Goal: Communication & Community: Answer question/provide support

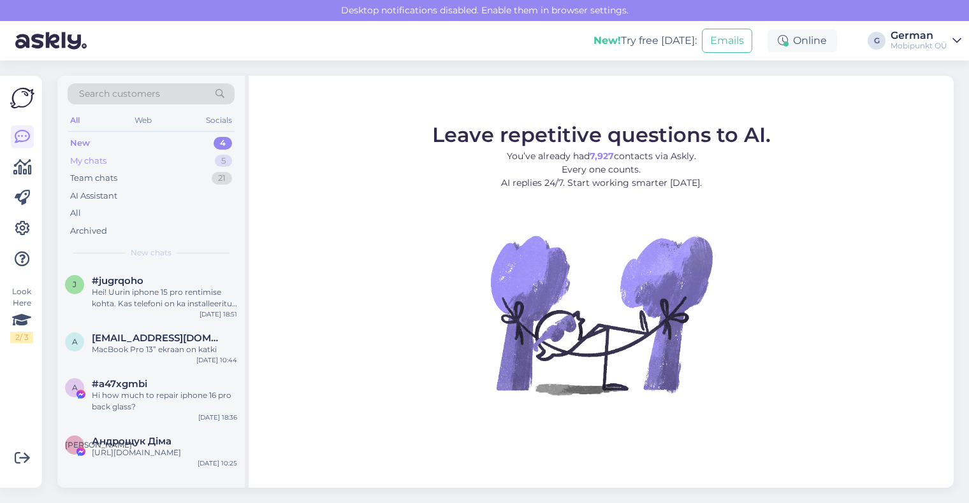
click at [96, 158] on div "My chats" at bounding box center [88, 161] width 36 height 13
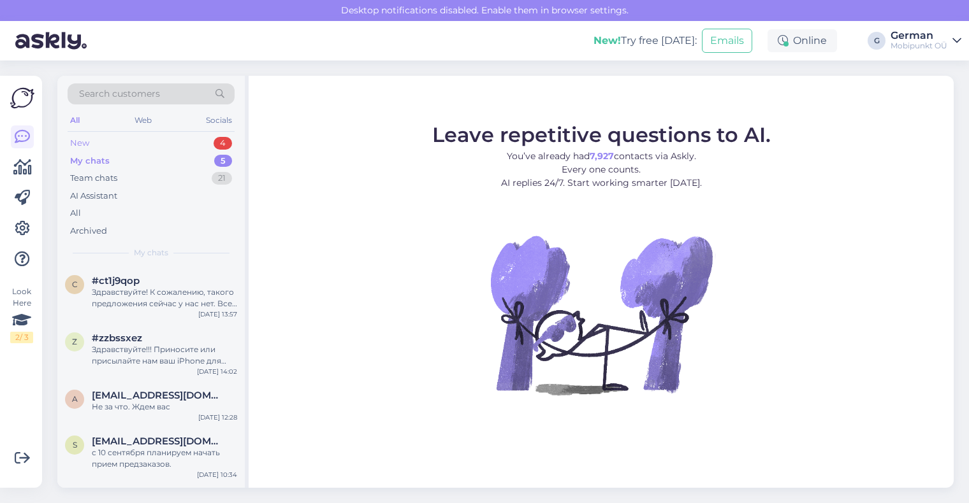
click at [85, 143] on div "New" at bounding box center [79, 143] width 19 height 13
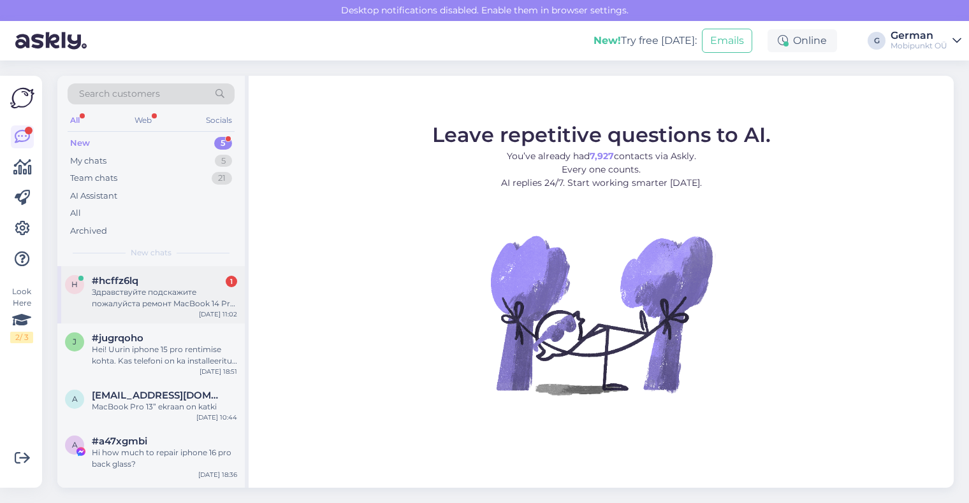
click at [175, 293] on div "Здравствуйте подскажите пожалуйста ремонт MacBook 14 Pro 2024 г. Замена топ кей…" at bounding box center [164, 298] width 145 height 23
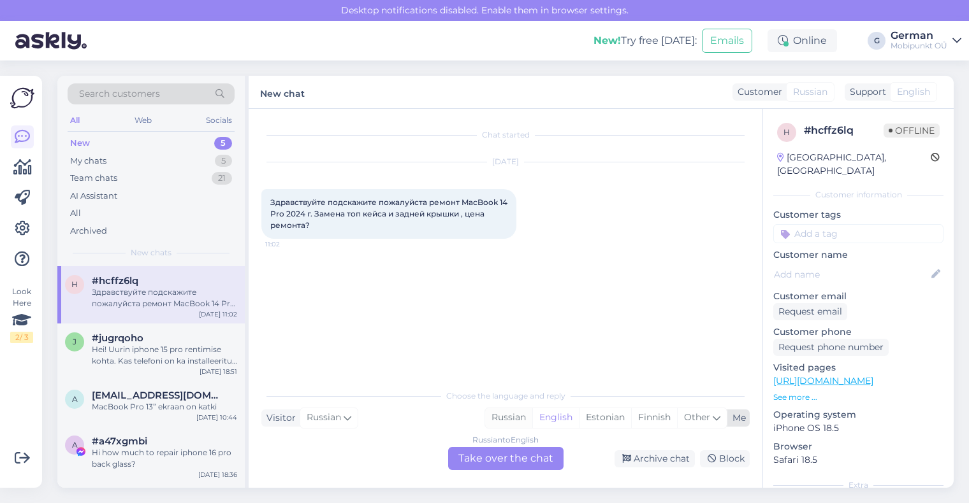
click at [500, 422] on div "Russian" at bounding box center [508, 417] width 47 height 19
click at [489, 463] on div "Russian to Russian Take over the chat" at bounding box center [505, 458] width 115 height 23
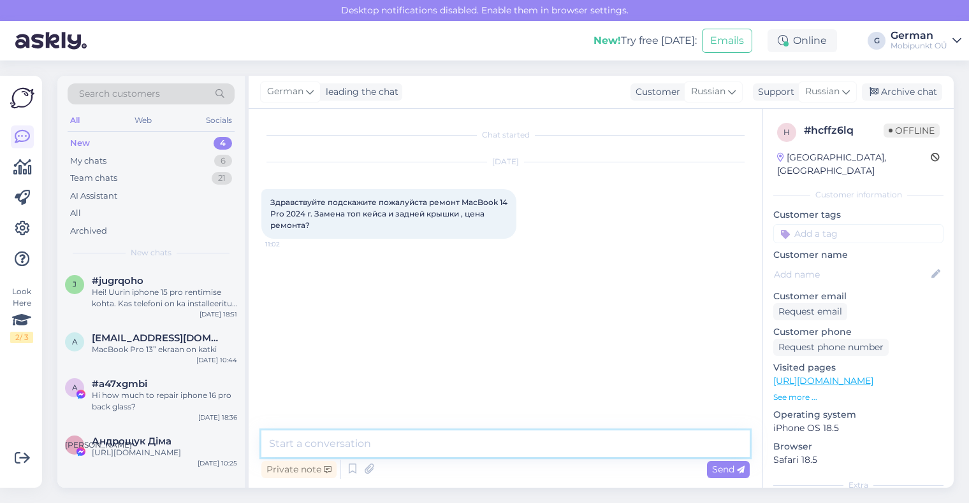
click at [423, 449] on textarea at bounding box center [505, 444] width 488 height 27
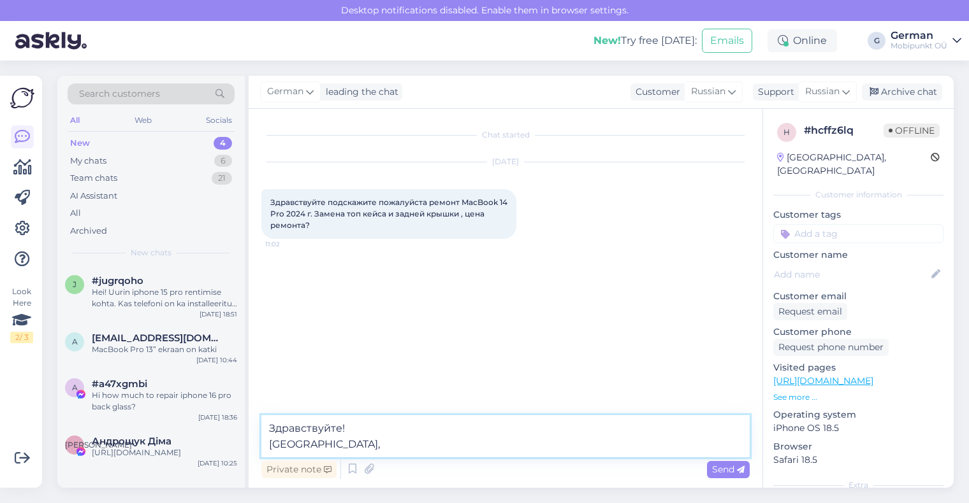
click at [284, 440] on textarea "Здравствуйте! ПОжалуйста," at bounding box center [505, 436] width 488 height 42
click at [349, 440] on textarea "Здравствуйте! Пожалуйста," at bounding box center [505, 436] width 488 height 42
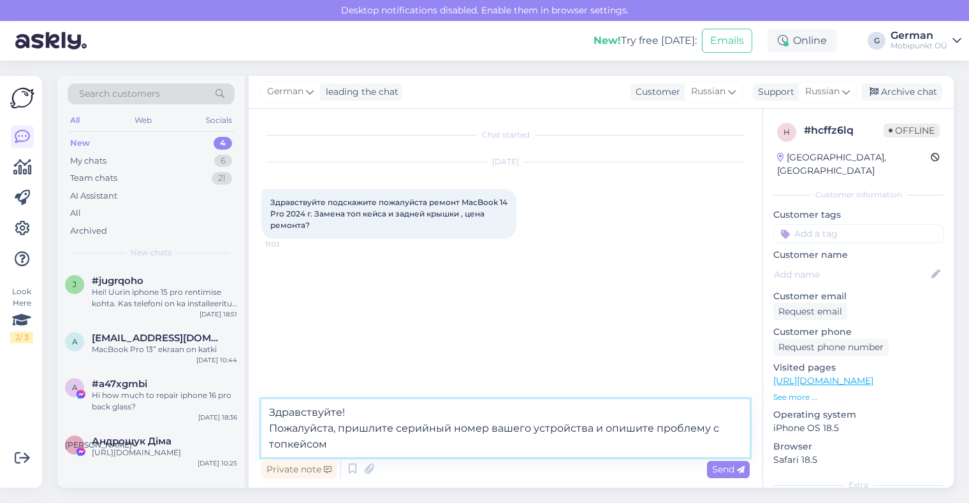
click at [340, 431] on textarea "Здравствуйте! Пожалуйста, пришлите серийный номер вашего устройства и опишите п…" at bounding box center [505, 429] width 488 height 58
click at [359, 451] on textarea "Здравствуйте! Пожалуйста, пришлите серийный номер вашего устройства и опишите п…" at bounding box center [505, 429] width 488 height 58
type textarea "Здравствуйте! Пожалуйста, пришлите серийный номер вашего устройства и опишите п…"
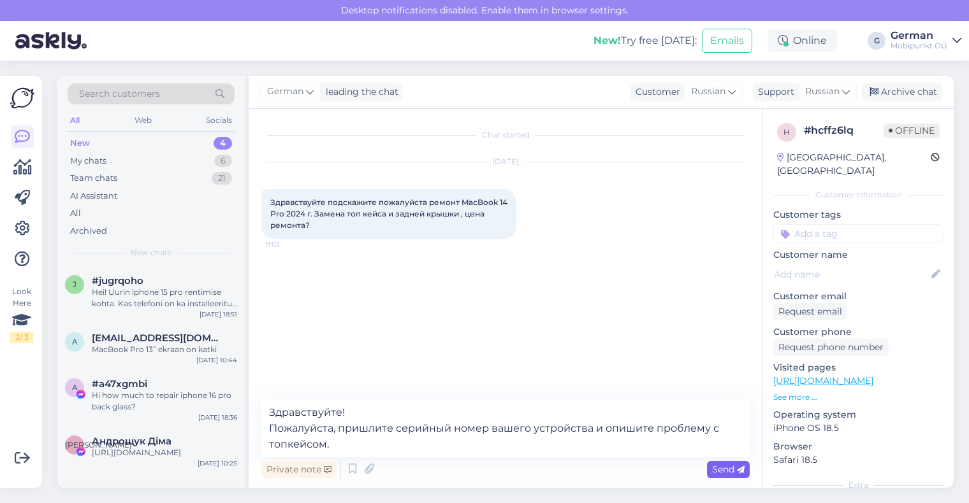
click at [728, 469] on span "Send" at bounding box center [728, 469] width 32 height 11
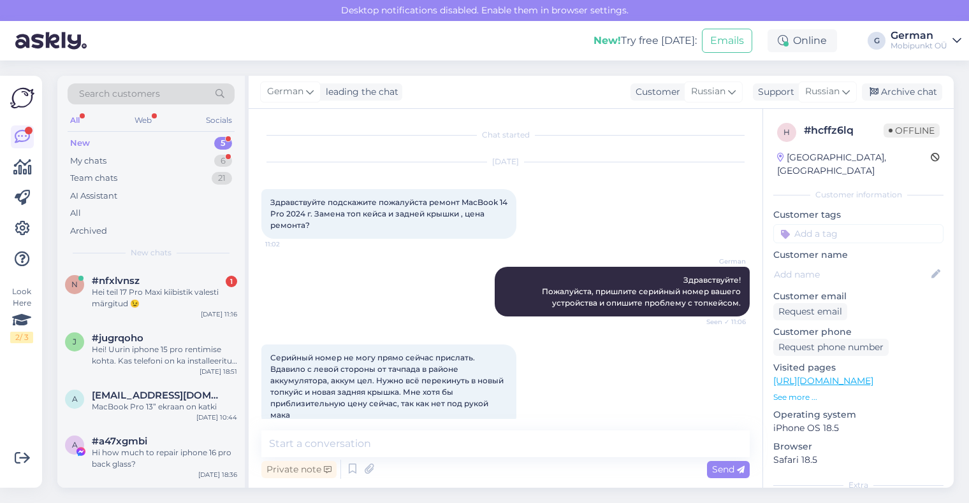
scroll to position [24, 0]
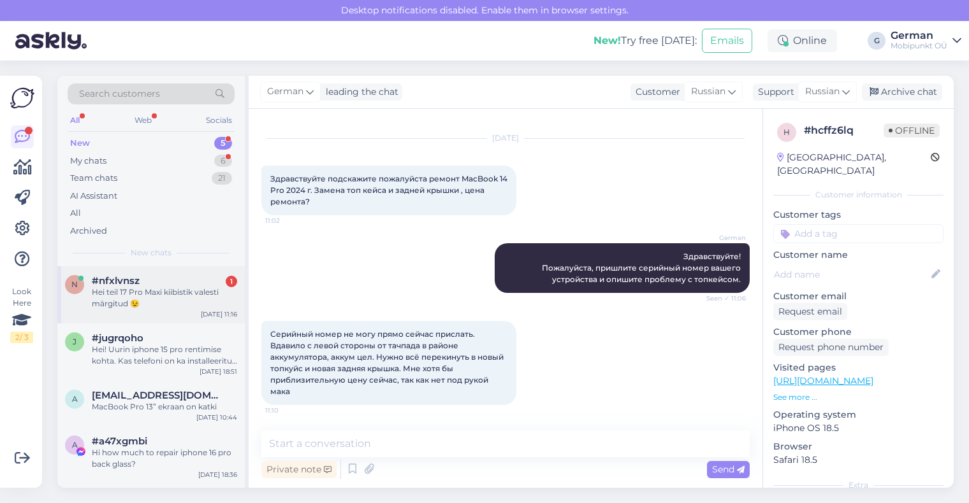
click at [133, 296] on div "Hei teil 17 Pro Maxi kiibistik valesti märgitud 😉" at bounding box center [164, 298] width 145 height 23
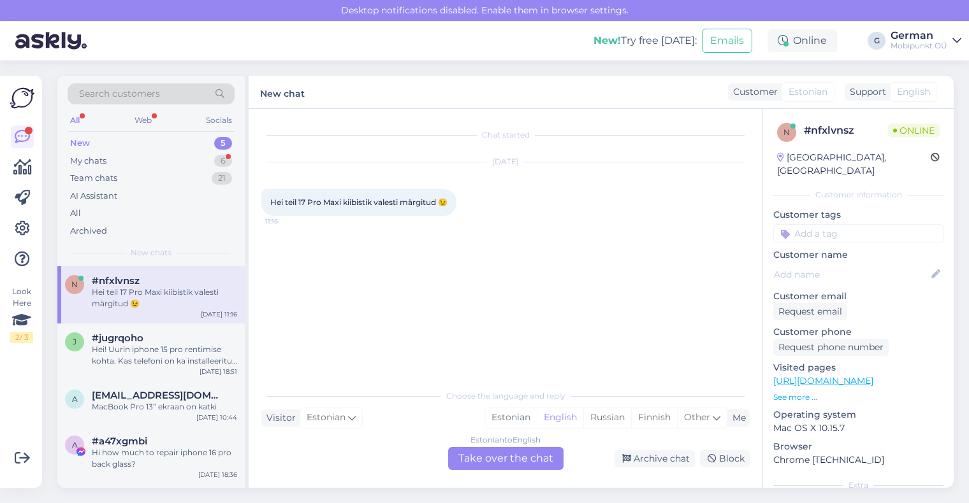
scroll to position [0, 0]
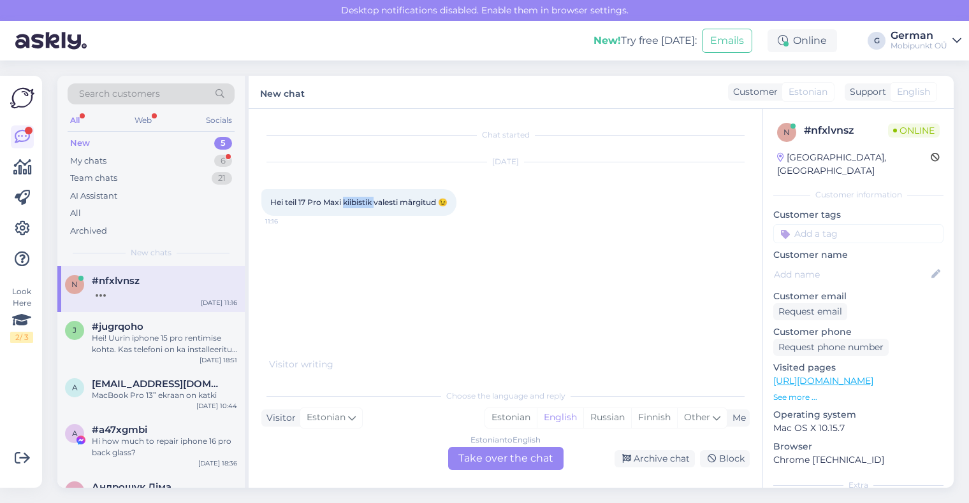
drag, startPoint x: 343, startPoint y: 203, endPoint x: 376, endPoint y: 206, distance: 32.6
click at [376, 206] on span "Hei teil 17 Pro Maxi kiibistik valesti märgitud 😉" at bounding box center [358, 203] width 177 height 10
click at [359, 259] on div "Chat started Sep 10 2025 Hei teil 17 Pro Maxi kiibistik valesti märgitud 😉 11:16" at bounding box center [511, 240] width 500 height 236
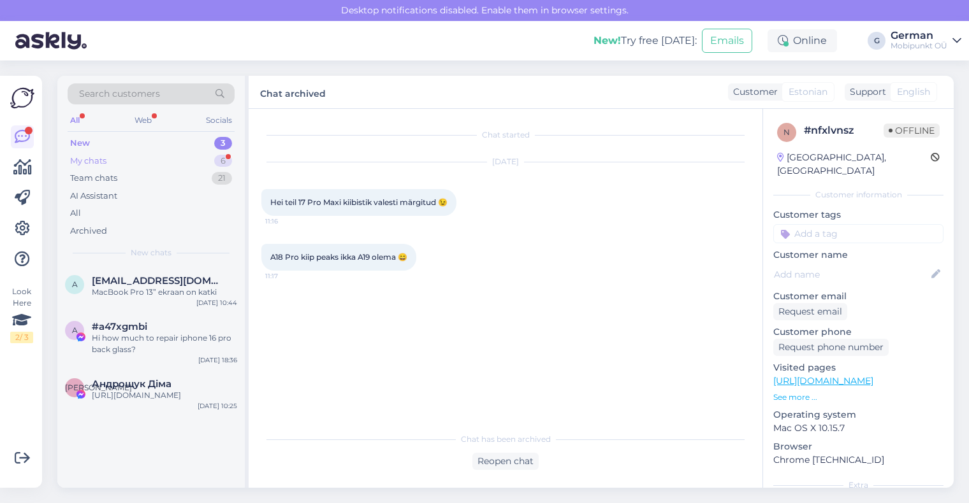
click at [97, 156] on div "My chats" at bounding box center [88, 161] width 36 height 13
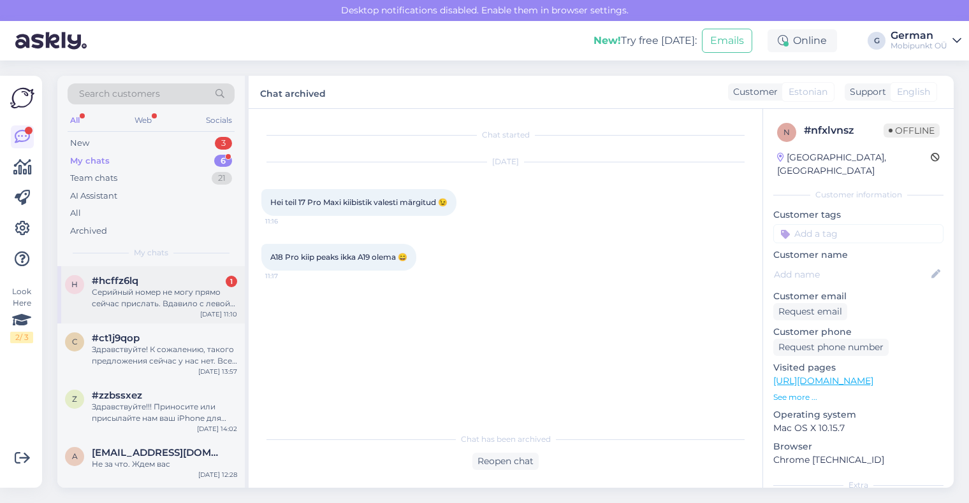
click at [171, 298] on div "Серийный номер не могу прямо сейчас прислать. Вдавило с левой стороны от тачпад…" at bounding box center [164, 298] width 145 height 23
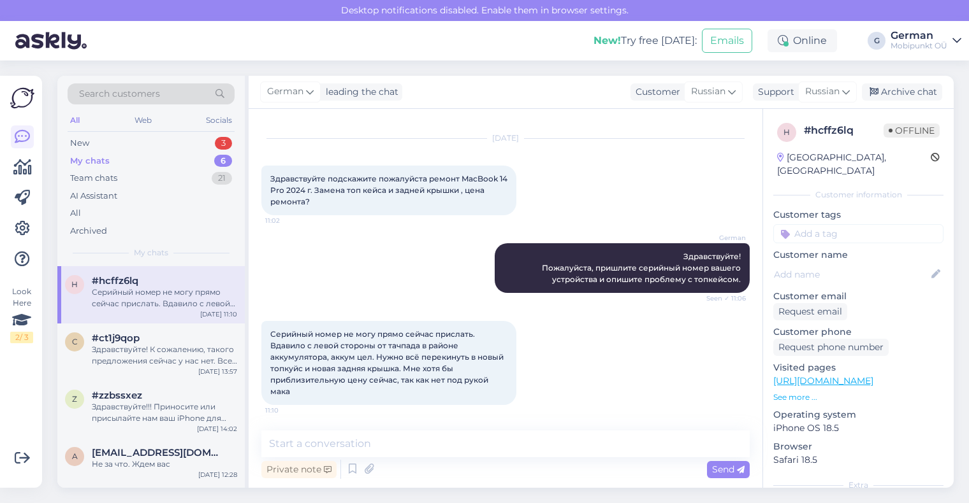
click at [273, 331] on span "Серийный номер не могу прямо сейчас прислать. Вдавило с левой стороны от тачпад…" at bounding box center [387, 362] width 235 height 67
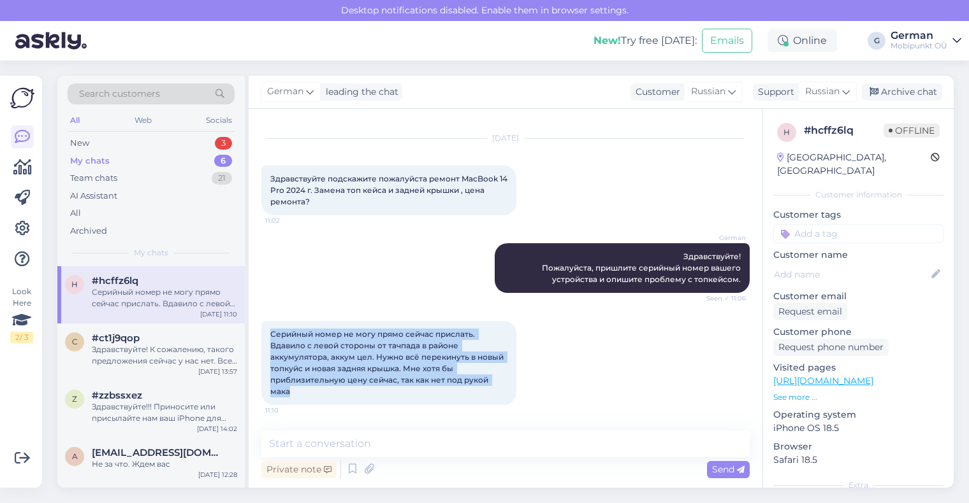
drag, startPoint x: 271, startPoint y: 330, endPoint x: 324, endPoint y: 391, distance: 80.8
click at [324, 391] on div "Серийный номер не могу прямо сейчас прислать. Вдавило с левой стороны от тачпад…" at bounding box center [388, 363] width 255 height 84
copy span "Серийный номер не могу прямо сейчас прислать. Вдавило с левой стороны от тачпад…"
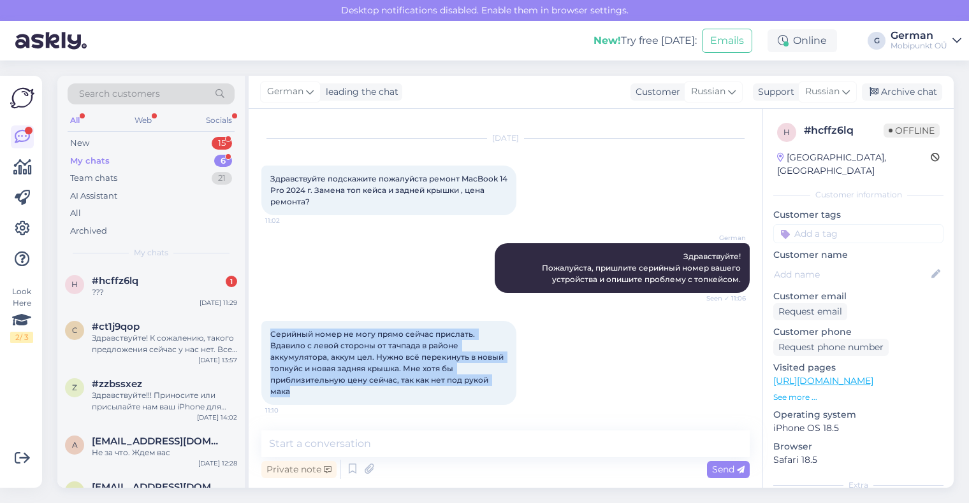
scroll to position [78, 0]
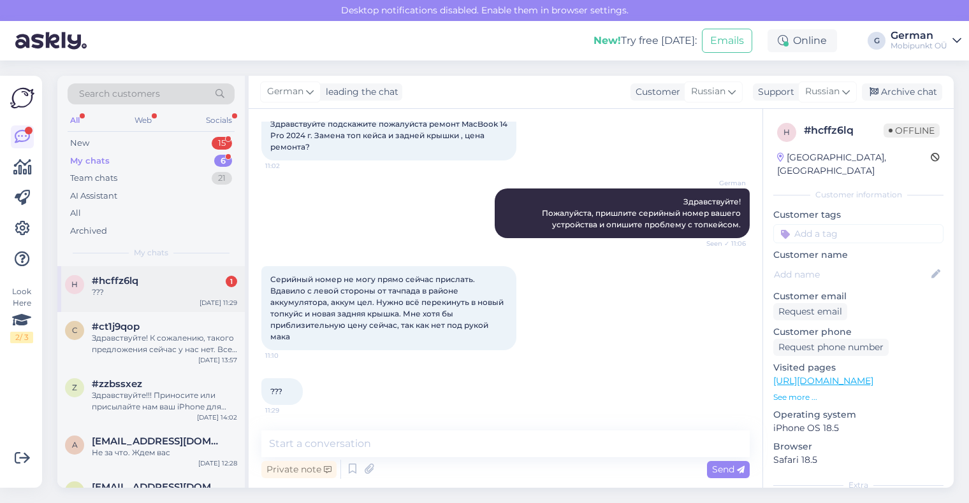
click at [143, 301] on div "h #hcffz6lq 1 ??? Sep 10 11:29" at bounding box center [150, 289] width 187 height 46
click at [370, 442] on textarea at bounding box center [505, 444] width 488 height 27
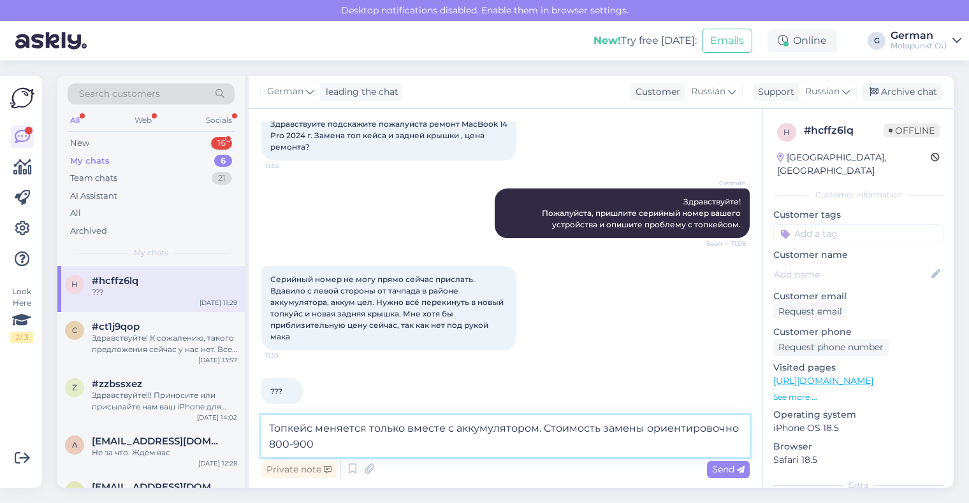
click at [637, 427] on textarea "Топкейс меняется только вместе с аккумулятором. Стоимость замены ориентировочно…" at bounding box center [505, 436] width 488 height 42
click at [600, 428] on textarea "Топкейс меняется только вместе с аккумулятором. Стоимость замены ориентировочно…" at bounding box center [505, 436] width 488 height 42
click at [739, 430] on textarea "Топкейс меняется только вместе с аккумулятором. Стоимость топкейса включая заме…" at bounding box center [505, 436] width 488 height 42
click at [436, 447] on textarea "Топкейс меняется только вместе с аккумулятором. Стоимость топкейса включая заме…" at bounding box center [505, 436] width 488 height 42
click at [442, 447] on textarea "Топкейс меняется только вместе с аккумулятором. Стоимость топкейса включая заме…" at bounding box center [505, 436] width 488 height 42
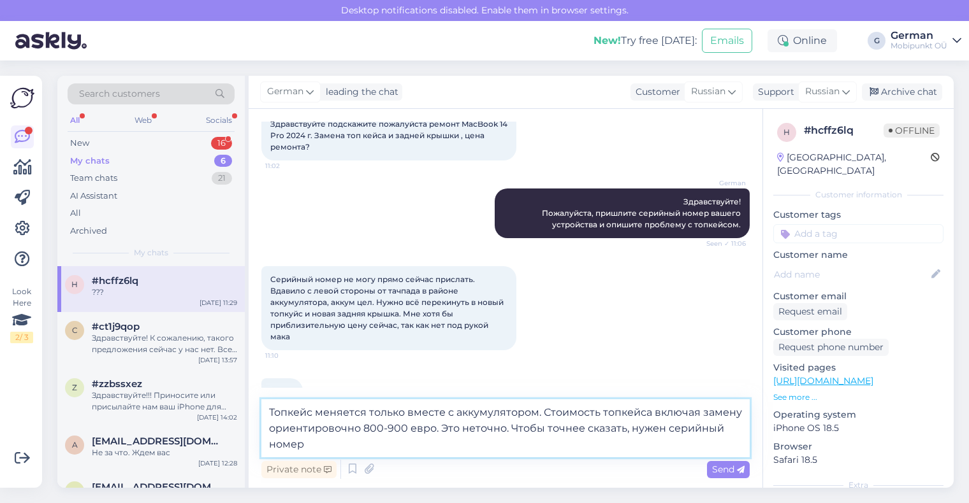
click at [447, 428] on textarea "Топкейс меняется только вместе с аккумулятором. Стоимость топкейса включая заме…" at bounding box center [505, 429] width 488 height 58
click at [489, 426] on textarea "Топкейс меняется только вместе с аккумулятором. Стоимость топкейса включая заме…" at bounding box center [505, 429] width 488 height 58
type textarea "Топкейс меняется только вместе с аккумулятором. Стоимость топкейса включая заме…"
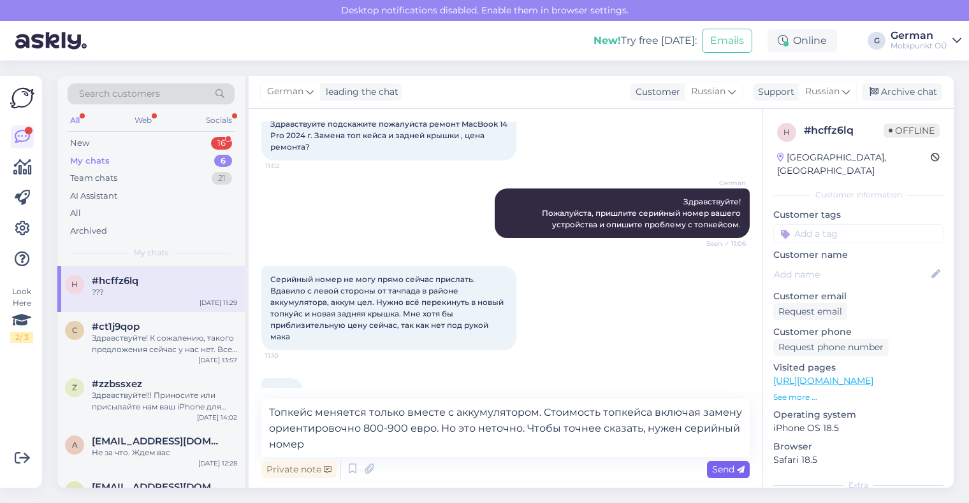
click at [728, 470] on span "Send" at bounding box center [728, 469] width 32 height 11
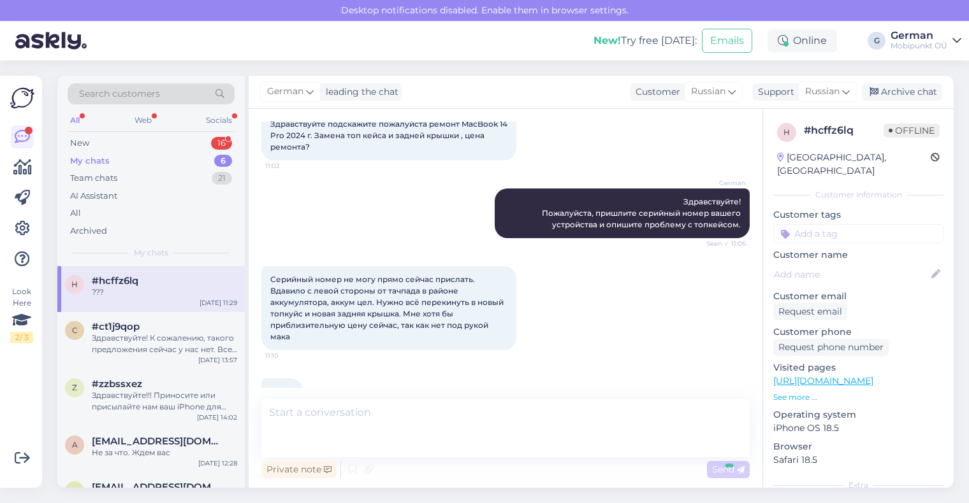
scroll to position [168, 0]
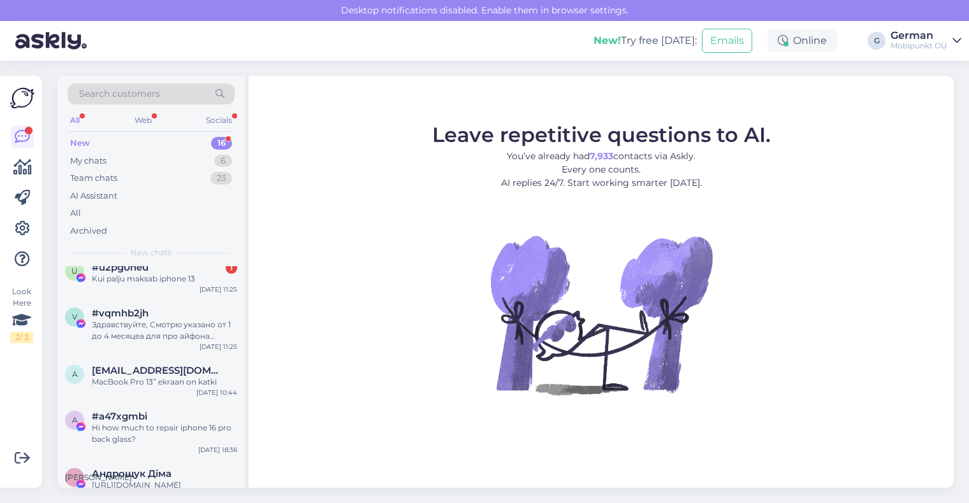
scroll to position [549, 0]
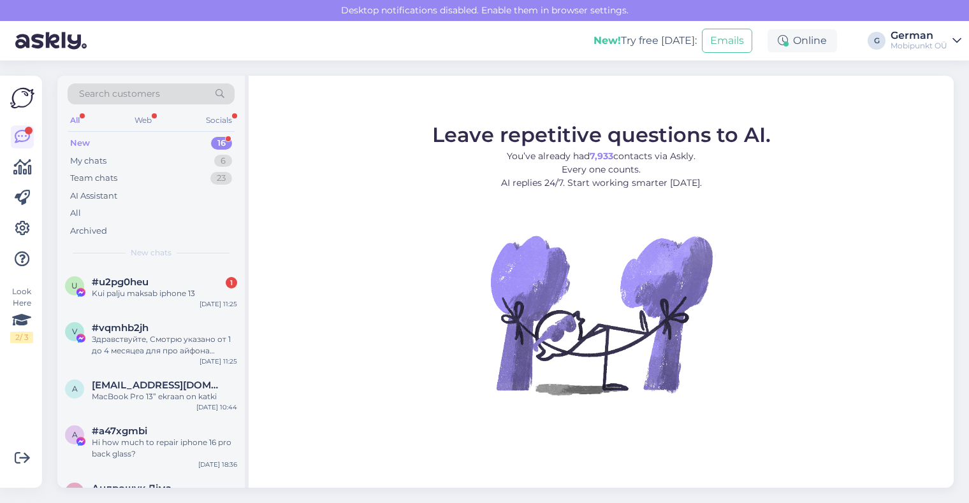
click at [150, 346] on div "Здравствуйте, Смотрю указано от 1 до 4 месяцеа для про айфона доставка, а можно…" at bounding box center [164, 345] width 145 height 23
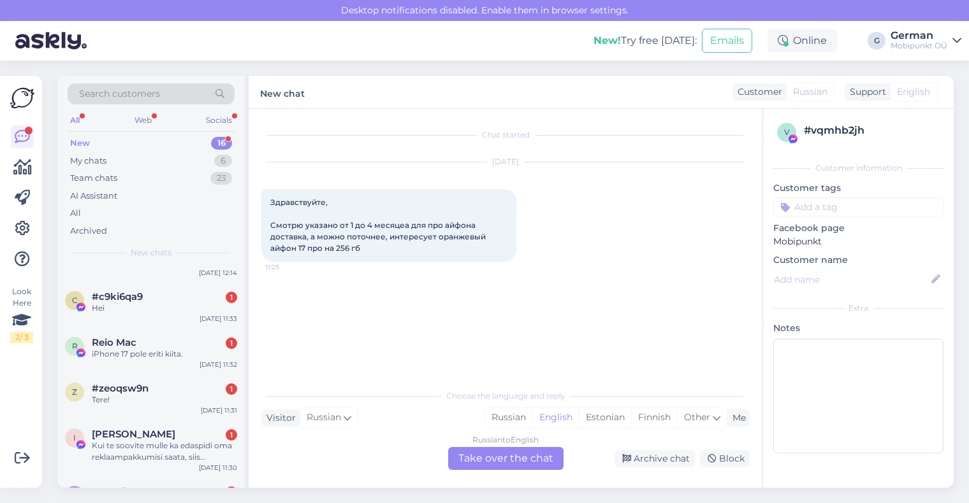
scroll to position [0, 0]
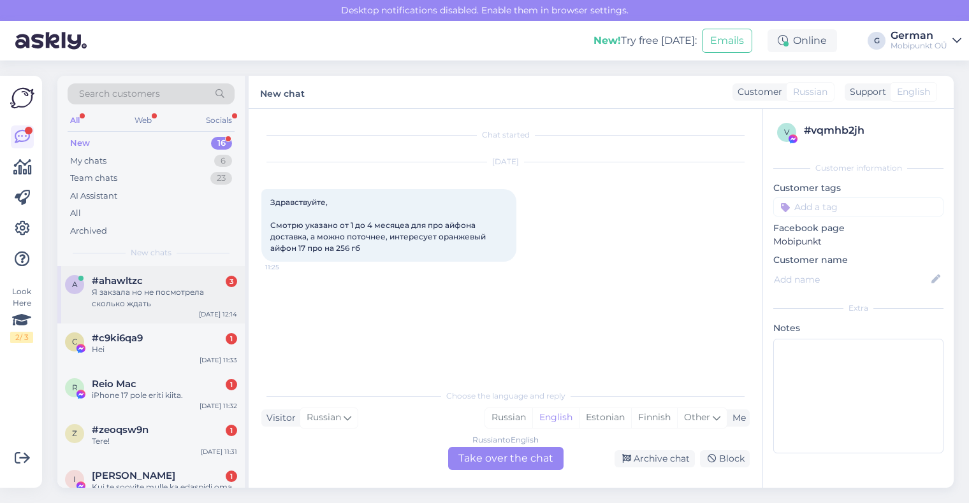
click at [147, 303] on div "Я закзала но не посмотрела сколько ждать" at bounding box center [164, 298] width 145 height 23
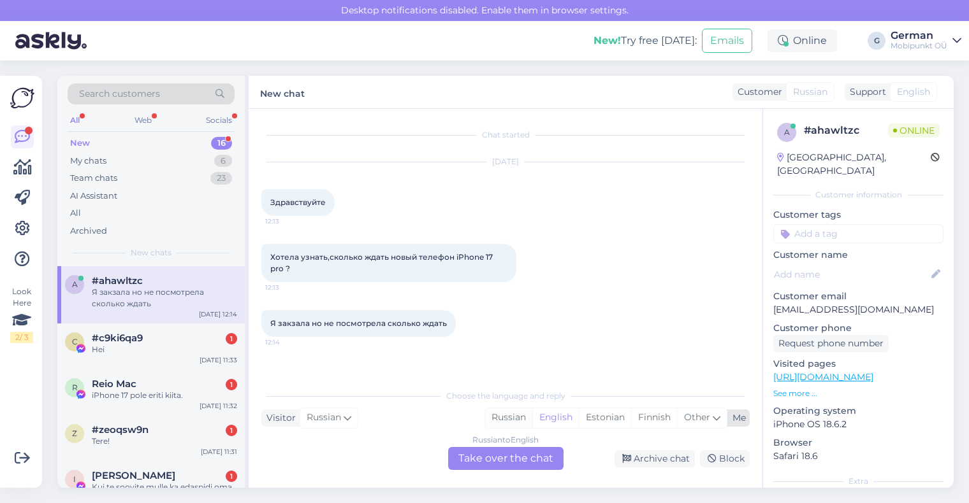
click at [512, 419] on div "Russian" at bounding box center [508, 417] width 47 height 19
click at [505, 463] on div "Russian to Russian Take over the chat" at bounding box center [505, 458] width 115 height 23
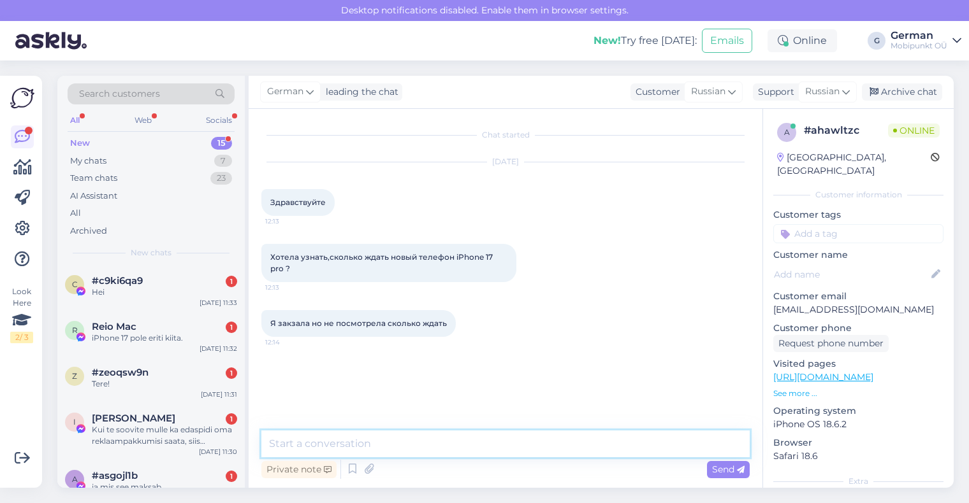
click at [417, 446] on textarea at bounding box center [505, 444] width 488 height 27
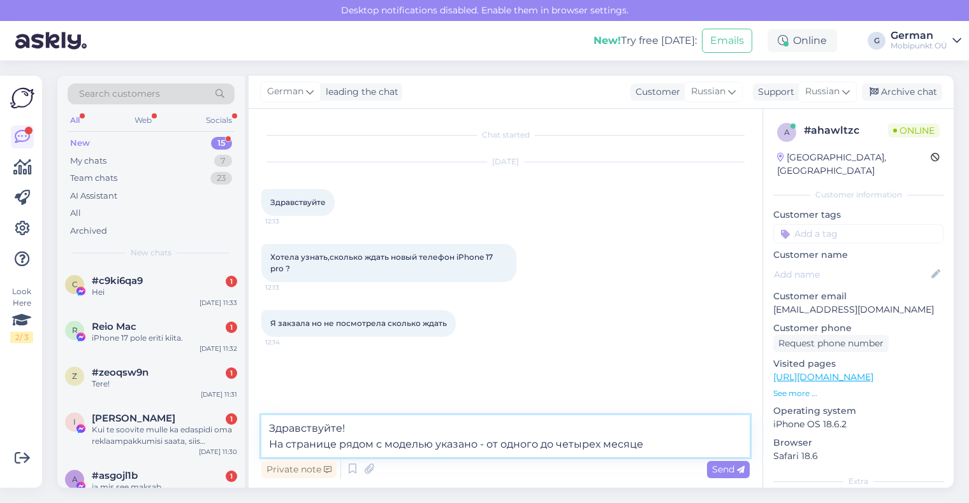
type textarea "Здравствуйте! На странице рядом с моделью указано - от одного до четырех месяцев"
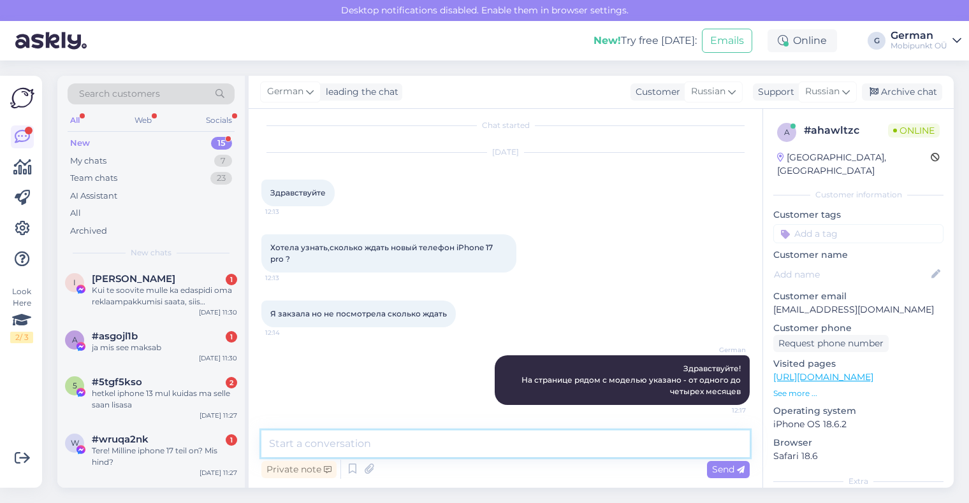
scroll to position [141, 0]
click at [131, 297] on div "Kui te soovite mulle ka edaspidi oma reklaampakkumisi saata, siis sooviksin saa…" at bounding box center [164, 295] width 145 height 23
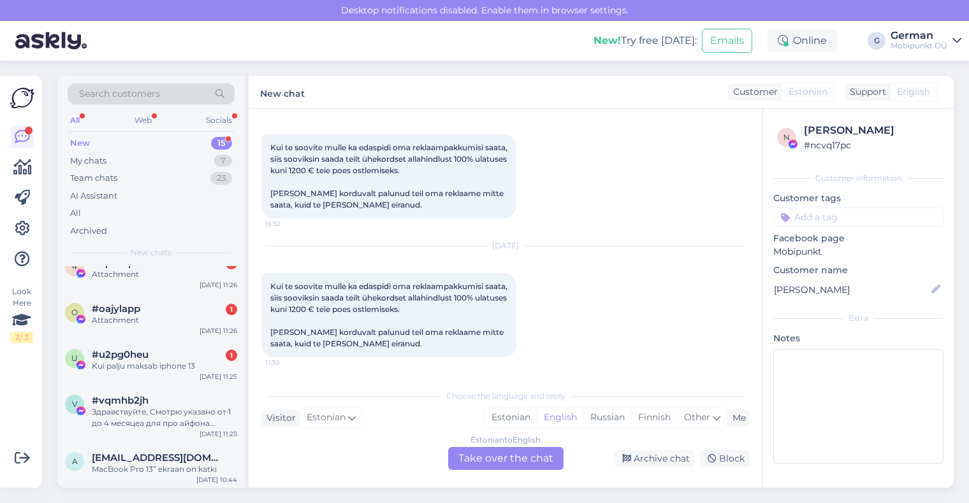
scroll to position [467, 0]
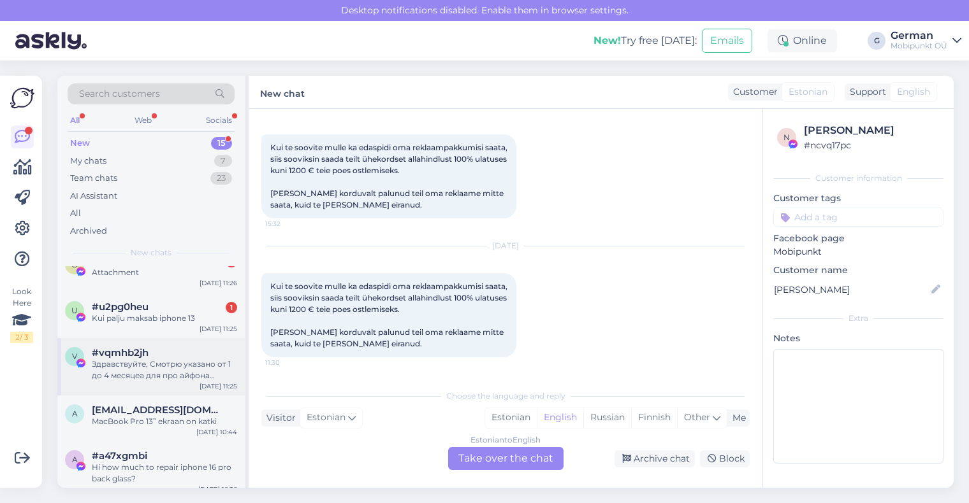
click at [153, 363] on div "Здравствуйте, Смотрю указано от 1 до 4 месяцеа для про айфона доставка, а можно…" at bounding box center [164, 370] width 145 height 23
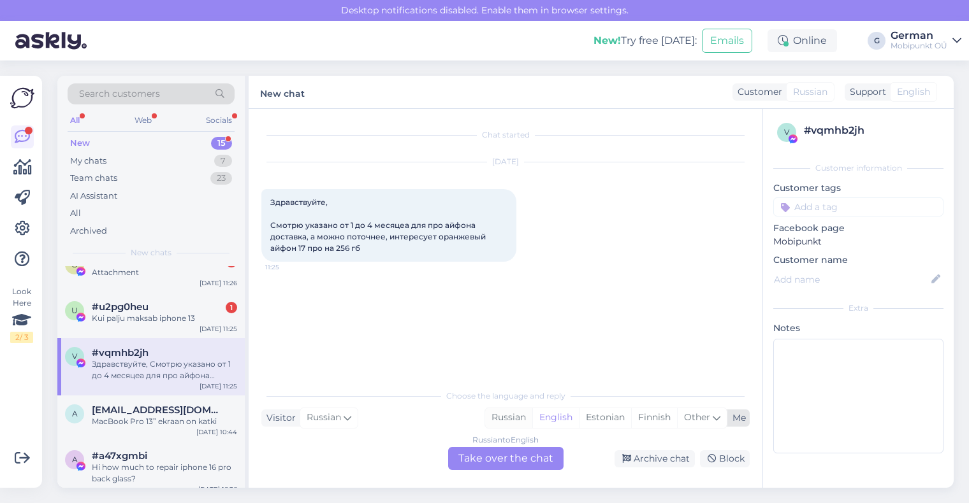
click at [508, 422] on div "Russian" at bounding box center [508, 417] width 47 height 19
click at [508, 460] on div "Russian to Russian Take over the chat" at bounding box center [505, 458] width 115 height 23
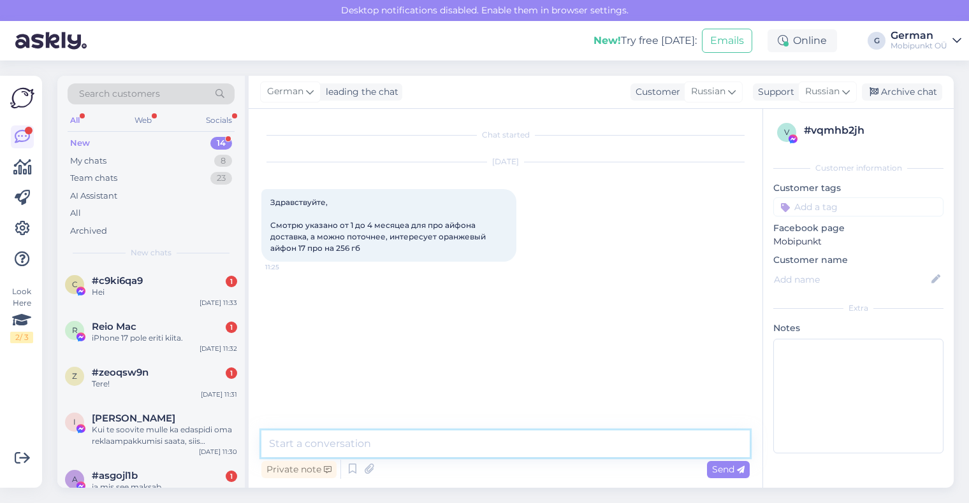
click at [419, 436] on textarea at bounding box center [505, 444] width 488 height 27
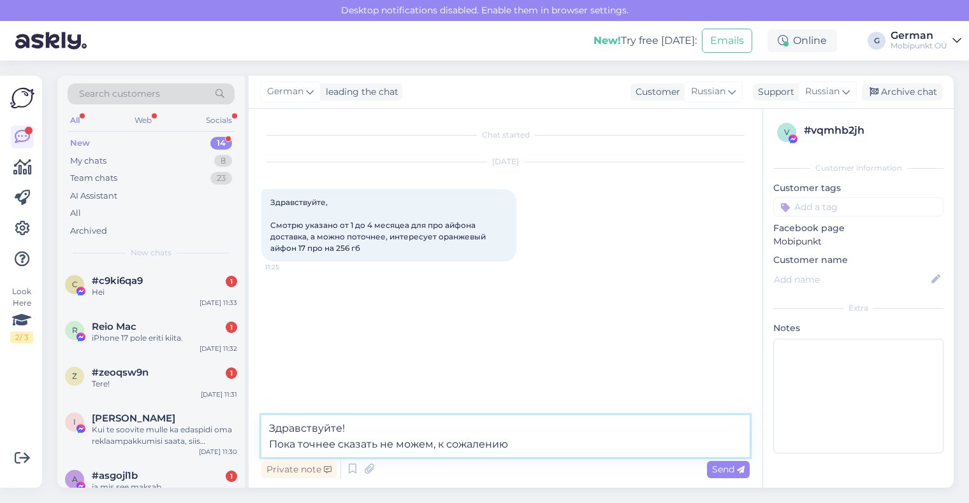
click at [726, 457] on textarea "Здравствуйте! Пока точнее сказать не можем, к сожалению" at bounding box center [505, 436] width 488 height 42
type textarea "Здравствуйте! Пока точнее сказать не можем, к сожалению"
click at [726, 460] on div "Private note Send" at bounding box center [505, 470] width 488 height 24
click at [722, 474] on span "Send" at bounding box center [728, 469] width 32 height 11
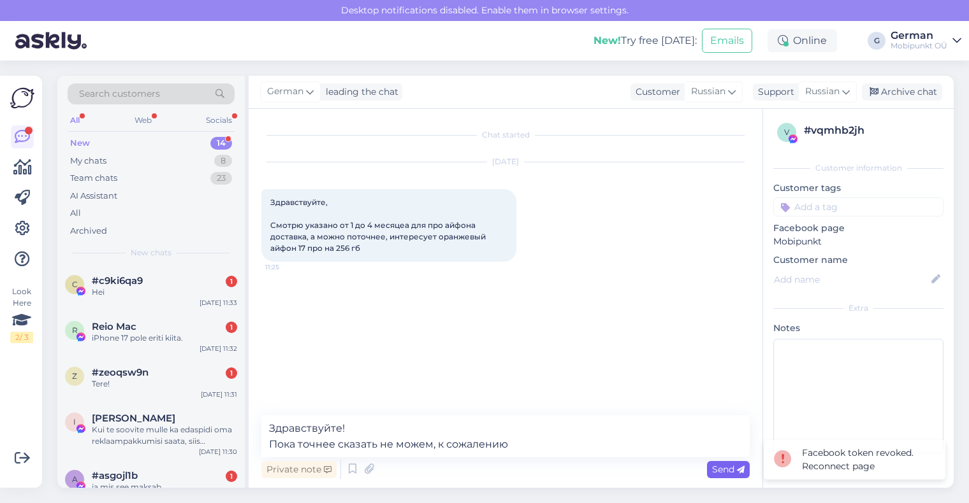
click at [728, 475] on span "Send" at bounding box center [728, 469] width 32 height 11
drag, startPoint x: 523, startPoint y: 442, endPoint x: 262, endPoint y: 422, distance: 262.0
click at [262, 422] on textarea "Здравствуйте! Пока точнее сказать не можем, к сожалению" at bounding box center [505, 436] width 488 height 42
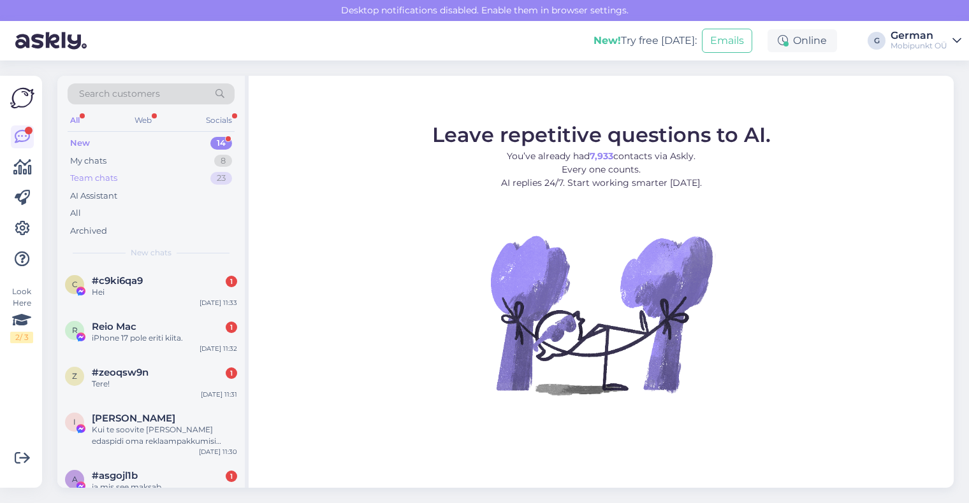
click at [97, 175] on div "Team chats" at bounding box center [93, 178] width 47 height 13
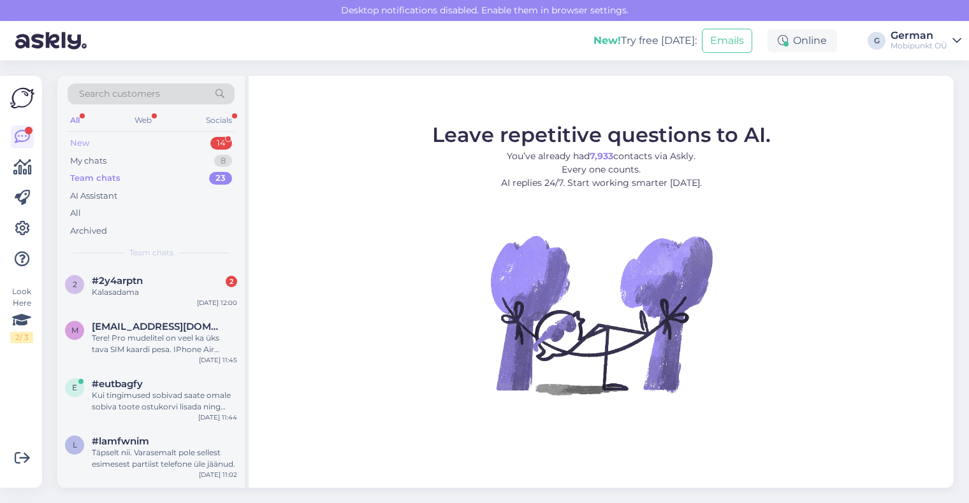
click at [84, 138] on div "New" at bounding box center [79, 143] width 19 height 13
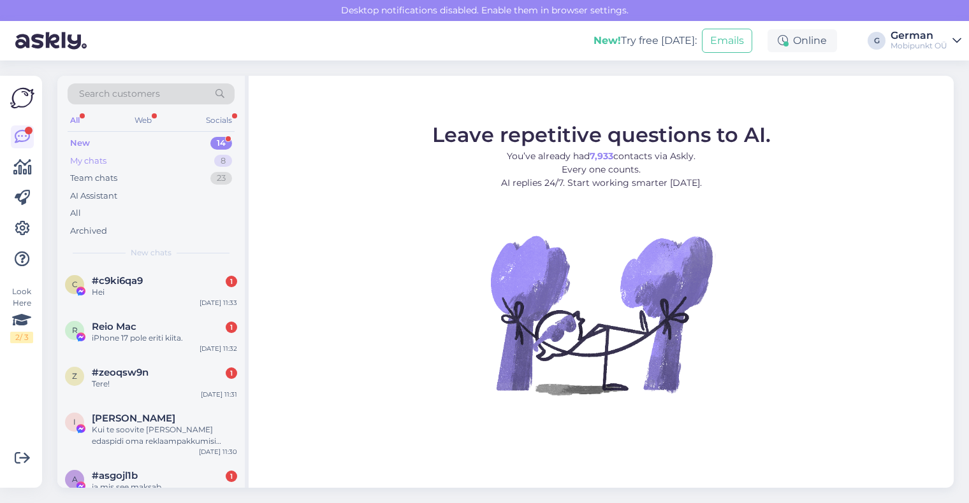
click at [99, 155] on div "My chats" at bounding box center [88, 161] width 36 height 13
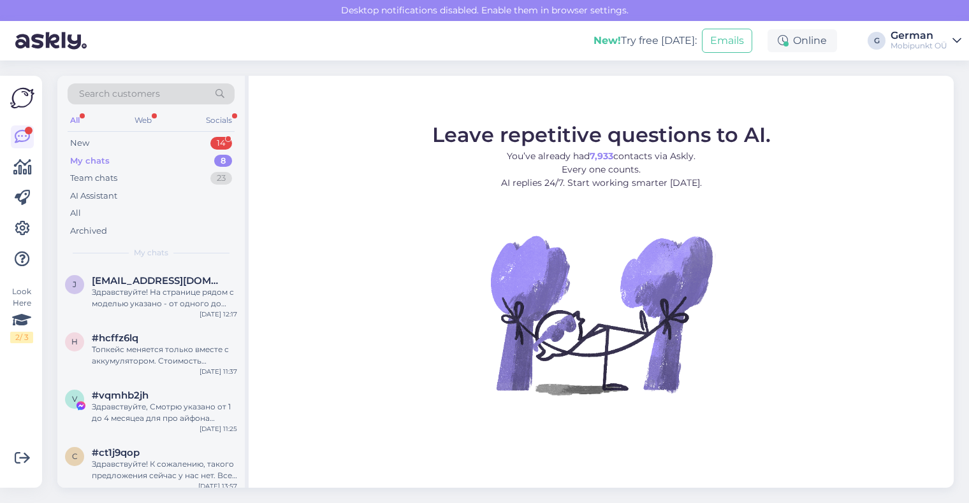
click at [90, 163] on div "My chats" at bounding box center [90, 161] width 40 height 13
click at [157, 277] on span "[EMAIL_ADDRESS][DOMAIN_NAME]" at bounding box center [158, 280] width 133 height 11
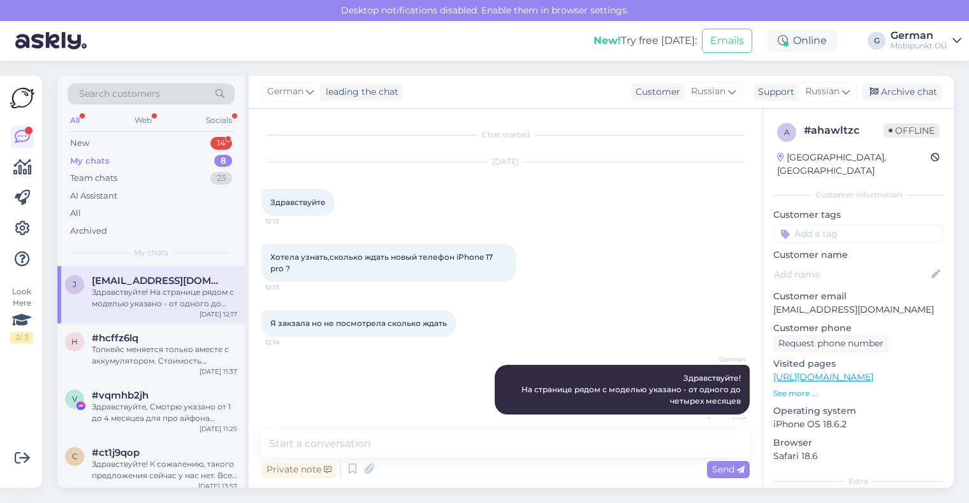
scroll to position [10, 0]
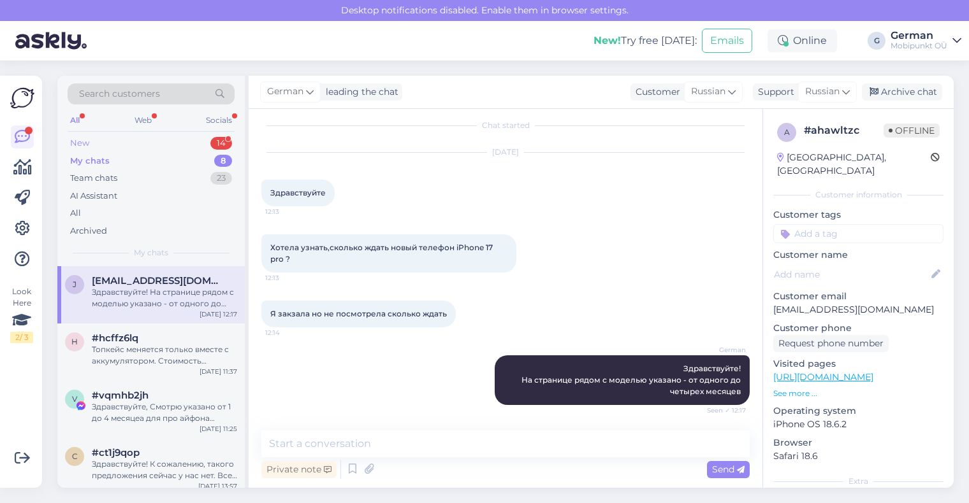
click at [84, 141] on div "New" at bounding box center [79, 143] width 19 height 13
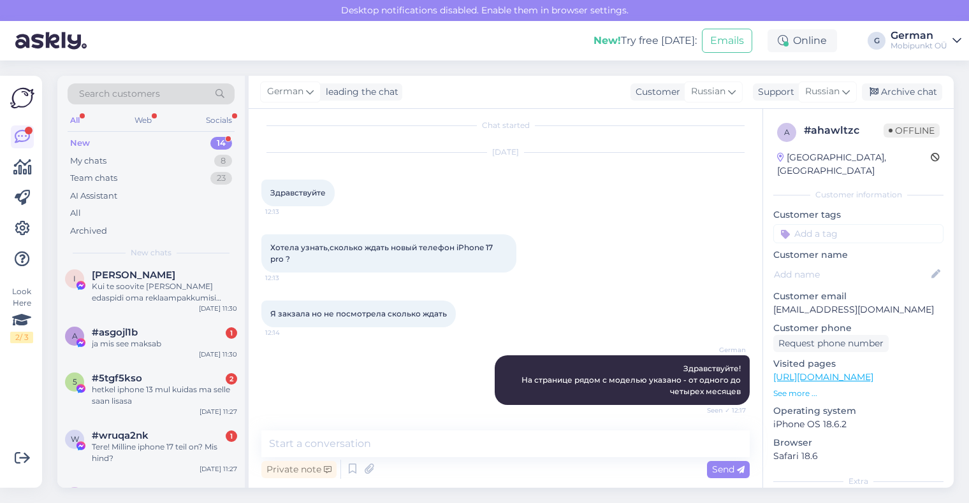
scroll to position [478, 0]
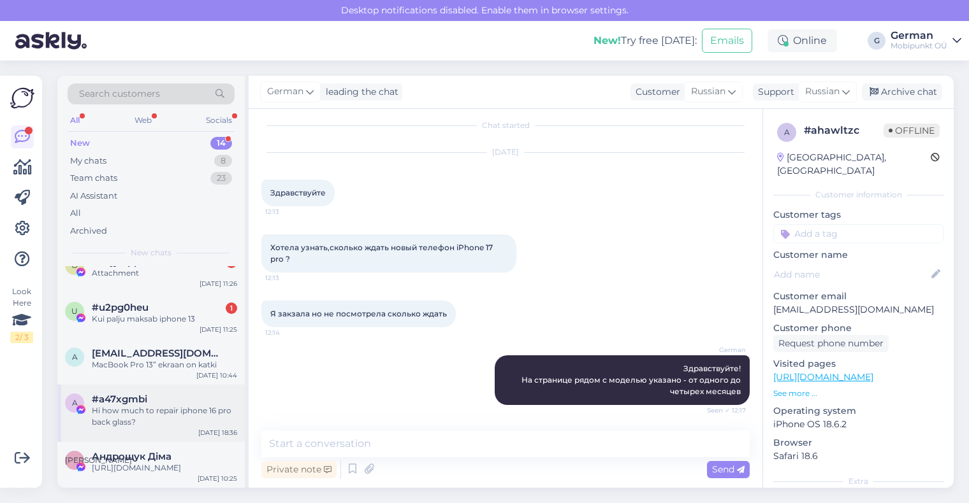
click at [153, 409] on div "Hi how much to repair iphone 16 pro back glass?" at bounding box center [164, 416] width 145 height 23
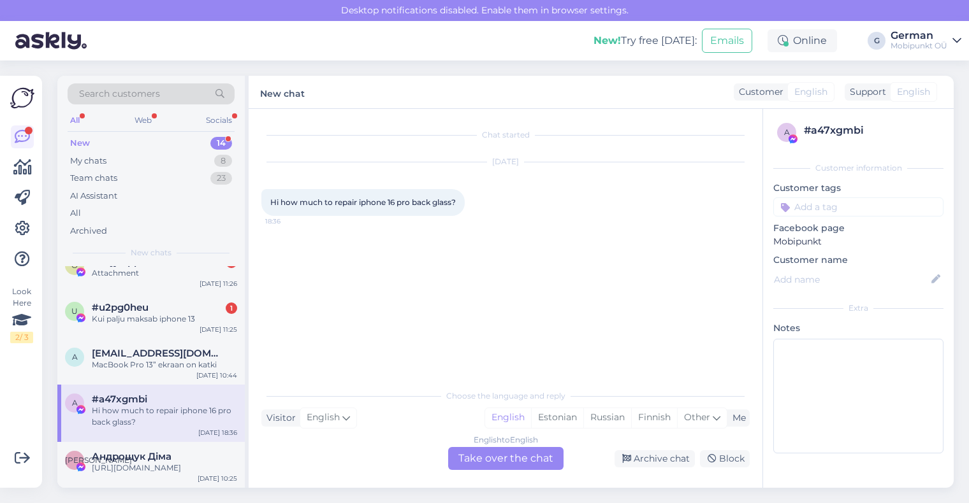
click at [487, 463] on div "English to English Take over the chat" at bounding box center [505, 458] width 115 height 23
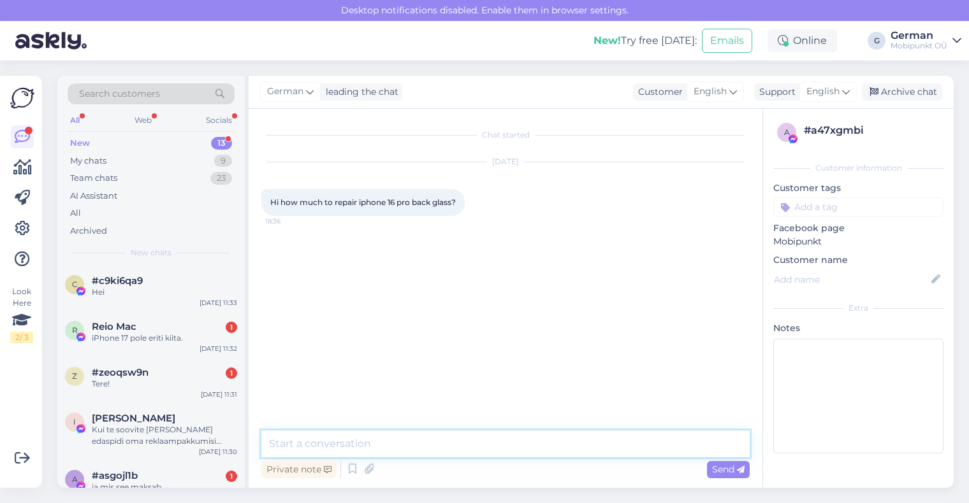
click at [408, 436] on textarea at bounding box center [505, 444] width 488 height 27
type textarea "Р"
type textarea "Hello! 140 eur"
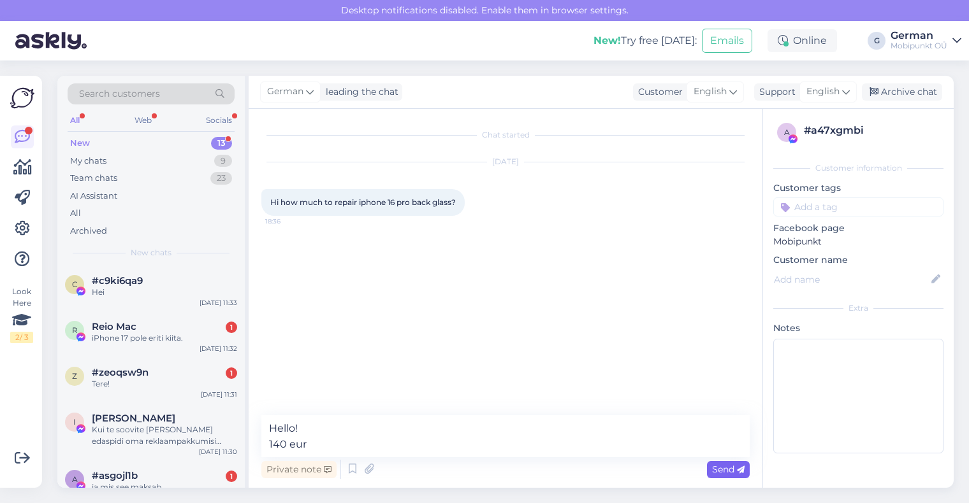
click at [738, 465] on span "Send" at bounding box center [728, 469] width 32 height 11
drag, startPoint x: 310, startPoint y: 443, endPoint x: 241, endPoint y: 415, distance: 73.7
click at [241, 415] on div "Search customers All Web Socials New 13 My chats 9 Team chats 23 AI Assistant A…" at bounding box center [505, 282] width 896 height 412
click at [83, 162] on div "My chats" at bounding box center [88, 161] width 36 height 13
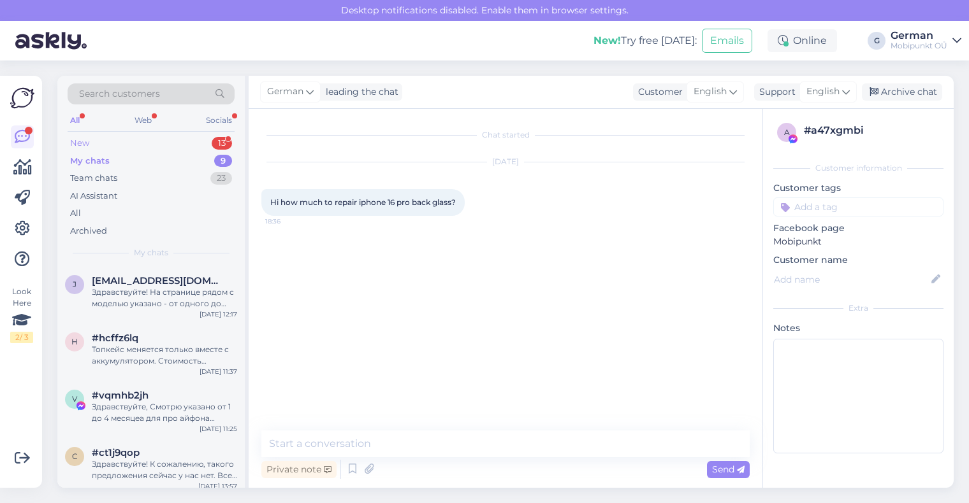
click at [89, 142] on div "New 13" at bounding box center [151, 143] width 167 height 18
